Goal: Task Accomplishment & Management: Complete application form

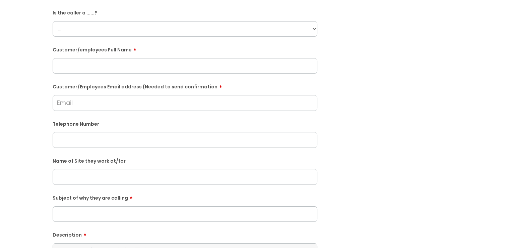
scroll to position [168, 0]
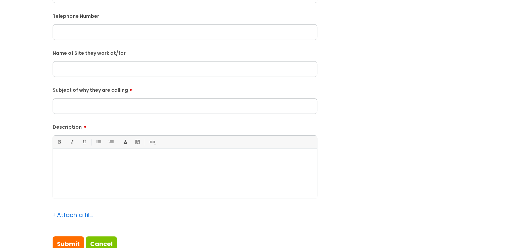
click at [271, 182] on div at bounding box center [185, 175] width 264 height 46
click at [271, 153] on div "Submit a ticket Is the caller a ......? ... Citrus Customer Citrus Employee [DE…" at bounding box center [254, 69] width 413 height 386
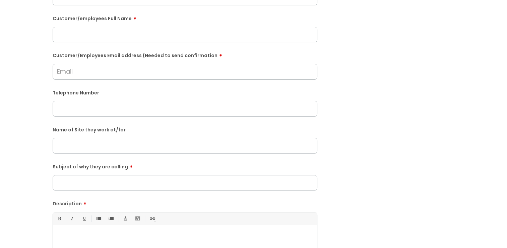
scroll to position [34, 0]
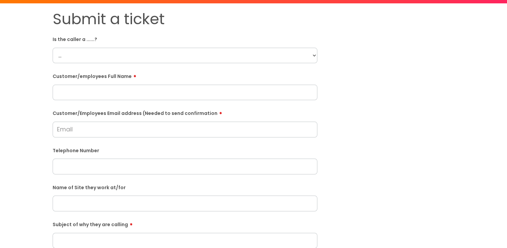
click at [115, 91] on input "text" at bounding box center [185, 92] width 265 height 15
paste input "[PERSON_NAME]"
type input "[PERSON_NAME]"
click at [20, 107] on div "Submit a ticket Is the caller a ......? ... Citrus Customer Citrus Employee [DE…" at bounding box center [254, 203] width 494 height 386
click at [271, 52] on select "... Citrus Customer Citrus Employee [DEMOGRAPHIC_DATA] Supplier" at bounding box center [185, 55] width 265 height 15
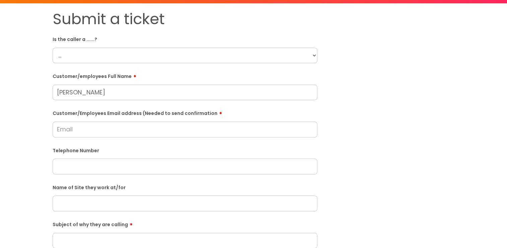
select select "Citrus Employee"
click at [53, 48] on select "... Citrus Customer Citrus Employee [DEMOGRAPHIC_DATA] Supplier" at bounding box center [185, 55] width 265 height 15
click at [13, 119] on div "Submit a ticket Is the caller a ......? ... Citrus Customer Citrus Employee [DE…" at bounding box center [254, 203] width 494 height 386
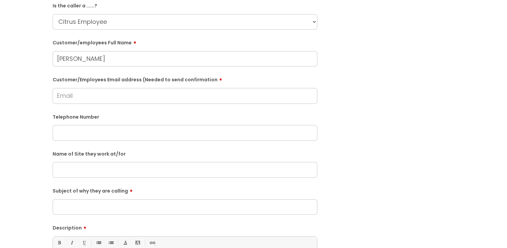
click at [73, 99] on input "Customer/Employees Email address (Needed to send confirmation" at bounding box center [185, 95] width 265 height 15
type input "[EMAIL_ADDRESS][DOMAIN_NAME]"
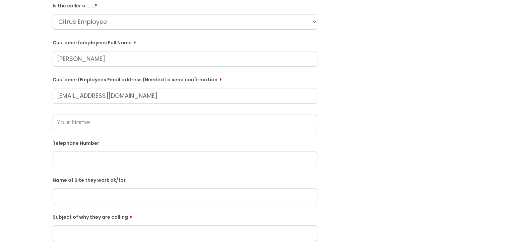
click at [112, 159] on input "text" at bounding box center [185, 158] width 265 height 15
paste input "07438509971"
type input "07438509971"
drag, startPoint x: 117, startPoint y: 58, endPoint x: 11, endPoint y: 70, distance: 105.9
click at [10, 73] on div "Submit a ticket Is the caller a ......? ... Citrus Customer Citrus Employee Con…" at bounding box center [254, 183] width 494 height 413
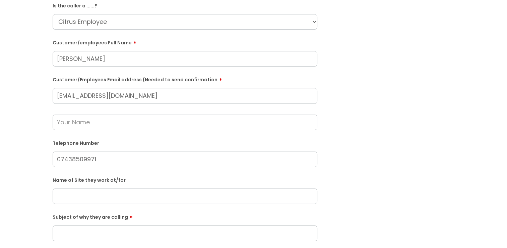
paste input "Jagmeet Brar"
click at [65, 119] on input "Jagmeet Brar" at bounding box center [185, 121] width 265 height 15
type input "Jagmeet Brar"
click at [28, 117] on div "Submit a ticket Is the caller a ......? ... Citrus Customer Citrus Employee Con…" at bounding box center [254, 183] width 494 height 413
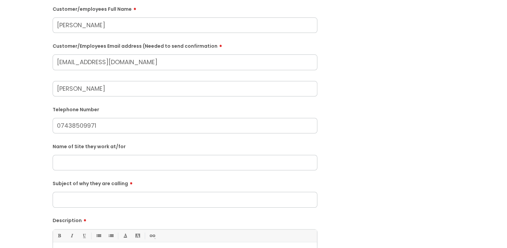
scroll to position [134, 0]
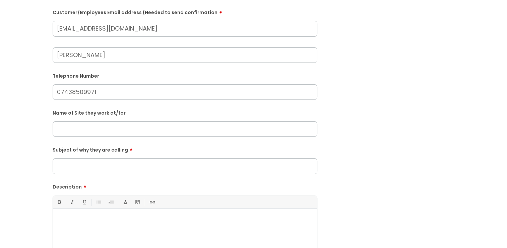
drag, startPoint x: 73, startPoint y: 125, endPoint x: 22, endPoint y: 118, distance: 51.4
click at [72, 125] on input "text" at bounding box center [185, 128] width 265 height 15
click at [98, 184] on div at bounding box center [185, 235] width 264 height 46
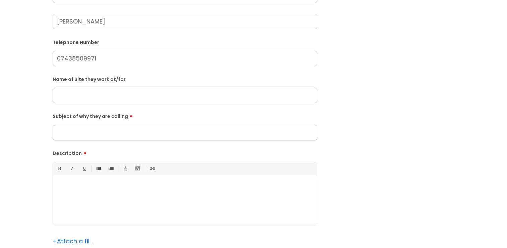
scroll to position [201, 0]
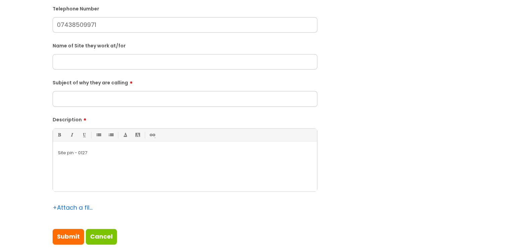
click at [69, 62] on input "text" at bounding box center [185, 61] width 265 height 15
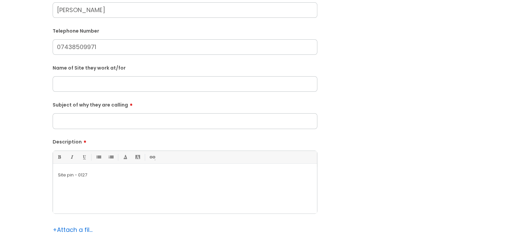
scroll to position [168, 0]
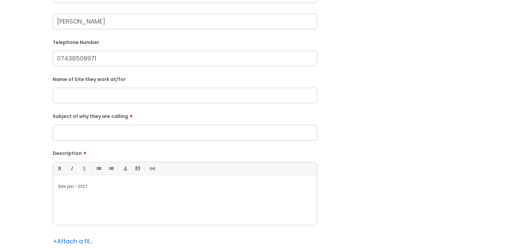
click at [100, 132] on input "Subject of why they are calling" at bounding box center [185, 131] width 265 height 15
type input "Did not log out of site."
drag, startPoint x: 73, startPoint y: 97, endPoint x: 0, endPoint y: 95, distance: 73.5
click at [72, 97] on input "text" at bounding box center [185, 95] width 265 height 15
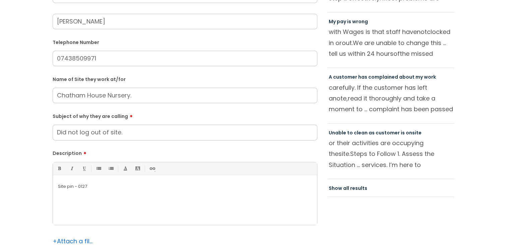
type input "Chatham House Nursery."
drag, startPoint x: 3, startPoint y: 93, endPoint x: 7, endPoint y: 92, distance: 4.5
click at [7, 92] on div "Submit a ticket Is the caller a ......? ... Citrus Customer Citrus Employee Con…" at bounding box center [253, 92] width 507 height 447
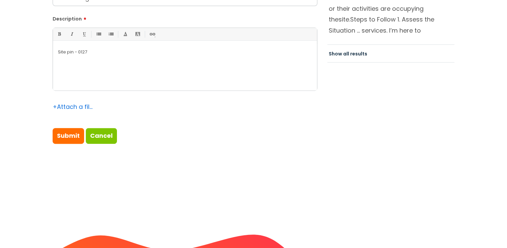
scroll to position [268, 0]
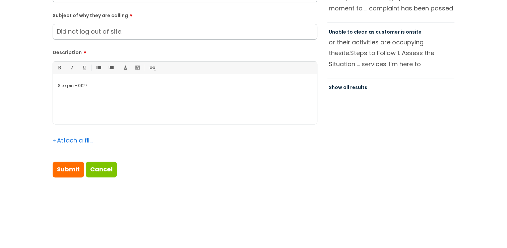
click at [128, 83] on p "Site pin - 0127" at bounding box center [185, 86] width 254 height 6
click at [113, 92] on p "Shift start 6:12 and left aT 8:12" at bounding box center [185, 92] width 254 height 6
click at [181, 88] on p "Site pin - 0127" at bounding box center [185, 86] width 254 height 6
click at [181, 95] on div "Site pin - 0127 Shift start 6:12 and left at 8:12" at bounding box center [185, 100] width 264 height 46
click at [57, 84] on div "Site pin - 0127 Shift start 6:12 and left at 8:12 Error code: 210" at bounding box center [185, 100] width 264 height 46
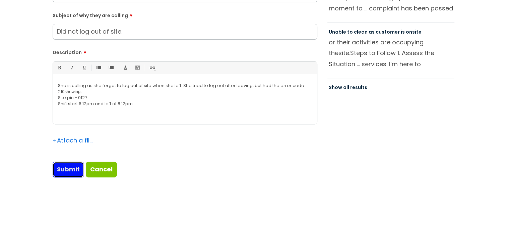
click at [59, 170] on input "Submit" at bounding box center [69, 168] width 32 height 15
type input "Please Wait..."
